Goal: Transaction & Acquisition: Purchase product/service

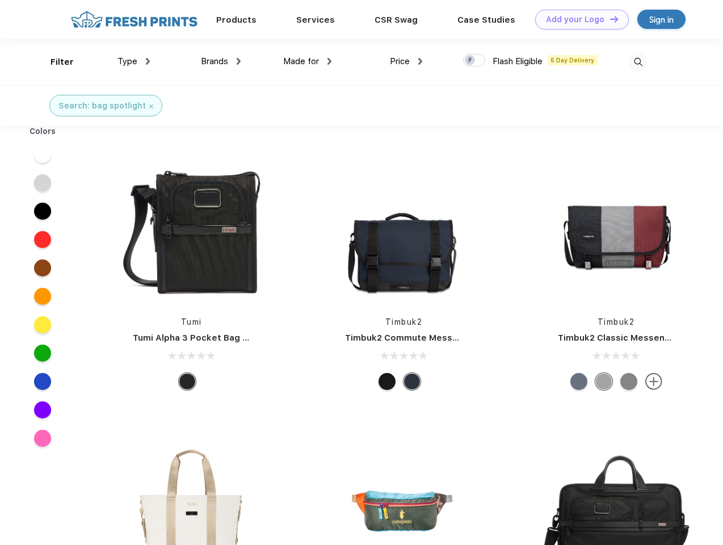
click at [578, 19] on link "Add your Logo Design Tool" at bounding box center [582, 20] width 94 height 20
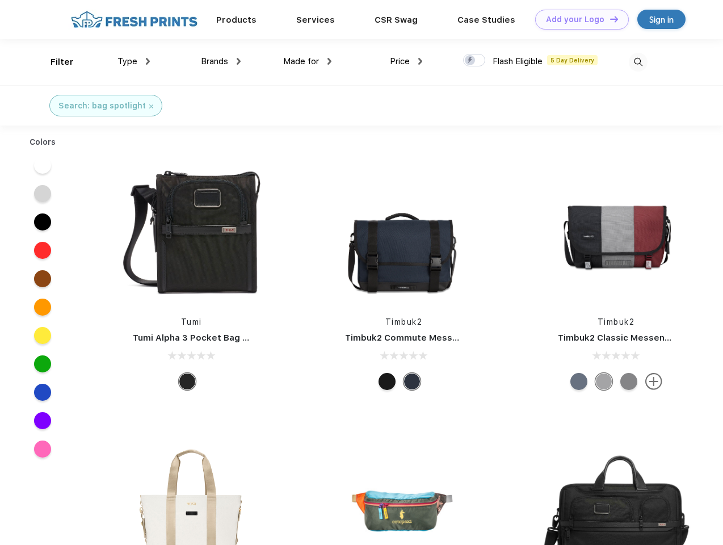
click at [0, 0] on div "Design Tool" at bounding box center [0, 0] width 0 height 0
click at [609, 19] on link "Add your Logo Design Tool" at bounding box center [582, 20] width 94 height 20
click at [55, 62] on div "Filter" at bounding box center [62, 62] width 23 height 13
click at [134, 61] on span "Type" at bounding box center [128, 61] width 20 height 10
click at [221, 61] on span "Brands" at bounding box center [214, 61] width 27 height 10
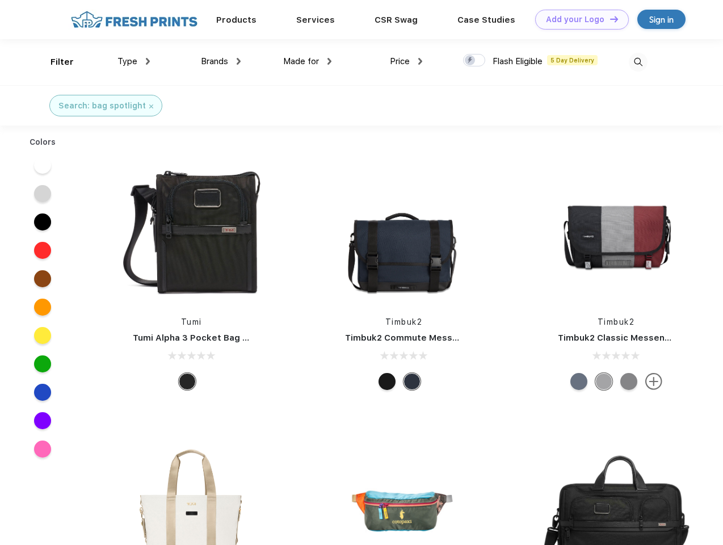
click at [308, 61] on span "Made for" at bounding box center [301, 61] width 36 height 10
click at [407, 61] on span "Price" at bounding box center [400, 61] width 20 height 10
click at [475, 61] on div at bounding box center [474, 60] width 22 height 12
click at [471, 61] on input "checkbox" at bounding box center [466, 56] width 7 height 7
click at [638, 62] on img at bounding box center [638, 62] width 19 height 19
